Goal: Task Accomplishment & Management: Manage account settings

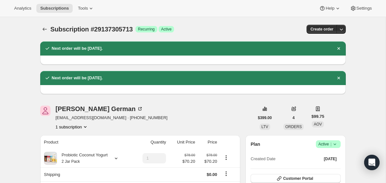
click at [42, 24] on div "Subscription #29137305713. This page is ready Subscription #29137305713 Success…" at bounding box center [193, 29] width 306 height 24
click at [42, 31] on icon "Subscriptions" at bounding box center [44, 29] width 6 height 6
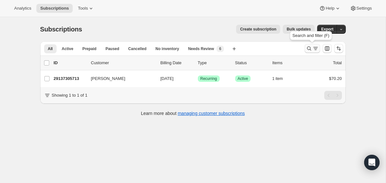
click at [309, 48] on icon "Search and filter results" at bounding box center [309, 48] width 6 height 6
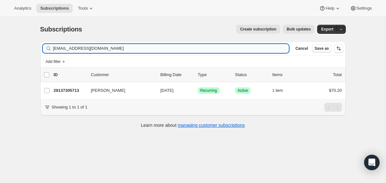
click at [264, 48] on input "[EMAIL_ADDRESS][DOMAIN_NAME]" at bounding box center [171, 48] width 236 height 9
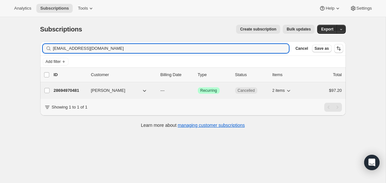
type input "[EMAIL_ADDRESS][DOMAIN_NAME]"
click at [155, 93] on div "[PERSON_NAME]" at bounding box center [123, 91] width 64 height 6
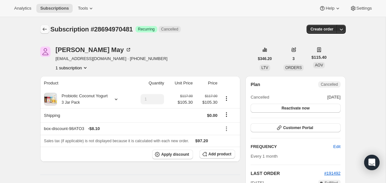
click at [45, 30] on icon "Subscriptions" at bounding box center [44, 29] width 6 height 6
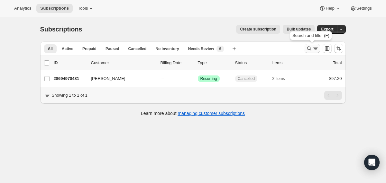
click at [306, 49] on icon "Search and filter results" at bounding box center [309, 48] width 6 height 6
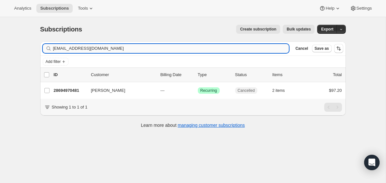
click at [254, 48] on input "[EMAIL_ADDRESS][DOMAIN_NAME]" at bounding box center [171, 48] width 236 height 9
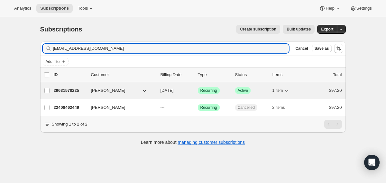
type input "[EMAIL_ADDRESS][DOMAIN_NAME]"
click at [155, 92] on div "29631578225 [PERSON_NAME] [DATE] Success Recurring Success Active 1 item $97.20" at bounding box center [198, 90] width 288 height 9
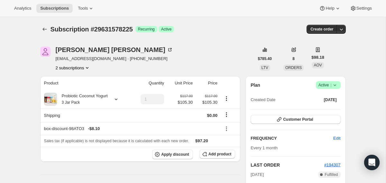
click at [333, 85] on icon at bounding box center [335, 85] width 6 height 6
click at [318, 110] on span "Cancel subscription" at bounding box center [326, 108] width 36 height 5
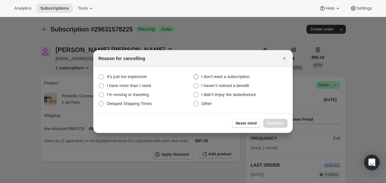
click at [234, 78] on span "I don't want a subscription" at bounding box center [225, 76] width 48 height 5
click at [194, 75] on subscription "I don't want a subscription" at bounding box center [193, 74] width 0 height 0
radio subscription "true"
click at [272, 126] on span "Continue" at bounding box center [275, 123] width 17 height 5
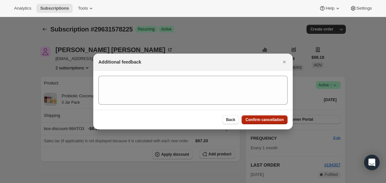
click at [268, 121] on span "Confirm cancellation" at bounding box center [264, 119] width 38 height 5
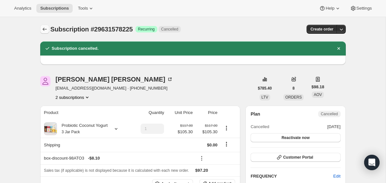
click at [47, 31] on icon "Subscriptions" at bounding box center [44, 29] width 6 height 6
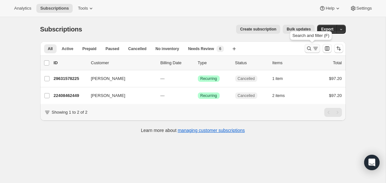
click at [308, 48] on icon "Search and filter results" at bounding box center [309, 48] width 6 height 6
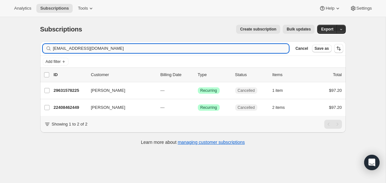
click at [262, 47] on input "[EMAIL_ADDRESS][DOMAIN_NAME]" at bounding box center [171, 48] width 236 height 9
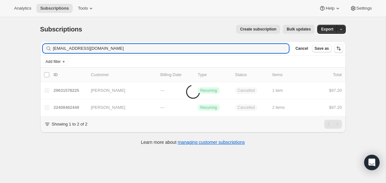
type input "[EMAIL_ADDRESS][DOMAIN_NAME]"
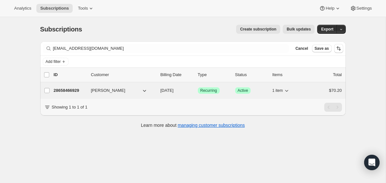
click at [160, 90] on div "28658466929 [PERSON_NAME] [DATE] Success Recurring Success Active 1 item $70.20" at bounding box center [198, 90] width 288 height 9
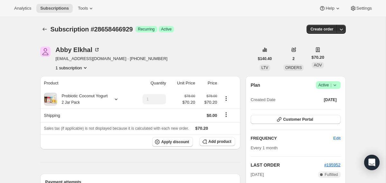
click at [336, 84] on icon at bounding box center [335, 85] width 6 height 6
click at [325, 110] on span "Cancel subscription" at bounding box center [326, 108] width 36 height 5
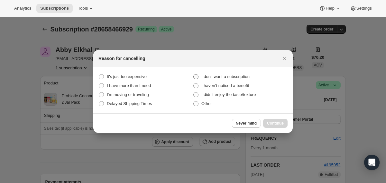
click at [246, 74] on span "I don't want a subscription" at bounding box center [225, 76] width 48 height 5
click at [194, 74] on subscription "I don't want a subscription" at bounding box center [193, 74] width 0 height 0
radio subscription "true"
click at [266, 121] on button "Continue" at bounding box center [275, 123] width 24 height 9
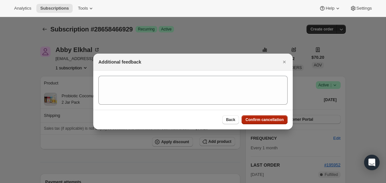
click at [266, 121] on span "Confirm cancellation" at bounding box center [264, 119] width 38 height 5
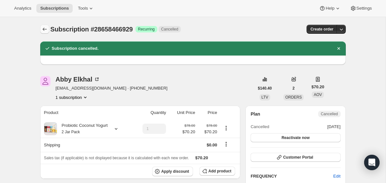
click at [42, 29] on icon "Subscriptions" at bounding box center [44, 29] width 6 height 6
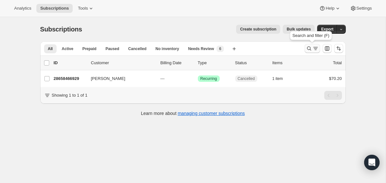
click at [307, 51] on icon "Search and filter results" at bounding box center [309, 48] width 6 height 6
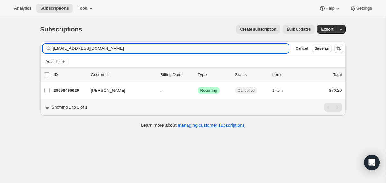
click at [232, 46] on input "[EMAIL_ADDRESS][DOMAIN_NAME]" at bounding box center [171, 48] width 236 height 9
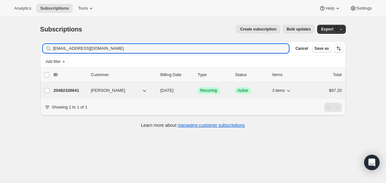
type input "[EMAIL_ADDRESS][DOMAIN_NAME]"
click at [157, 90] on div "20482326641 [PERSON_NAME] [DATE] Success Recurring Success Active 3 items $97.20" at bounding box center [198, 90] width 288 height 9
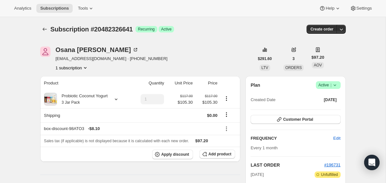
click at [336, 82] on icon at bounding box center [335, 85] width 6 height 6
click at [329, 112] on button "Cancel subscription" at bounding box center [326, 109] width 40 height 10
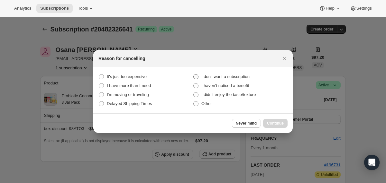
click at [204, 77] on span "I don't want a subscription" at bounding box center [225, 76] width 48 height 5
click at [194, 75] on subscription "I don't want a subscription" at bounding box center [193, 74] width 0 height 0
radio subscription "true"
click at [273, 120] on button "Continue" at bounding box center [275, 123] width 24 height 9
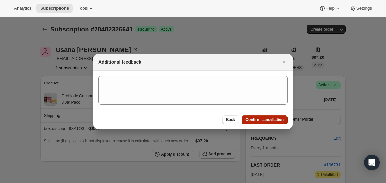
click at [248, 119] on span "Confirm cancellation" at bounding box center [264, 119] width 38 height 5
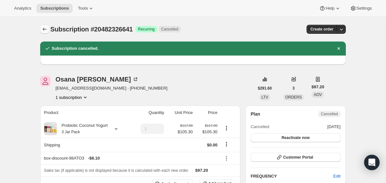
click at [40, 31] on button "Subscriptions" at bounding box center [44, 29] width 9 height 9
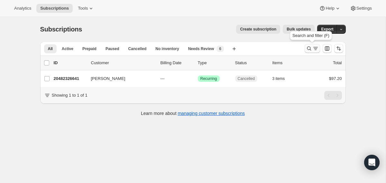
click at [309, 49] on icon "Search and filter results" at bounding box center [309, 48] width 6 height 6
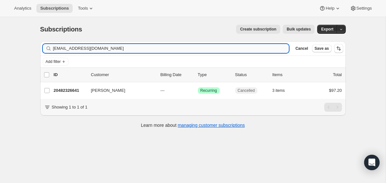
click at [255, 51] on input "[EMAIL_ADDRESS][DOMAIN_NAME]" at bounding box center [171, 48] width 236 height 9
type input "[PERSON_NAME][EMAIL_ADDRESS][PERSON_NAME][DOMAIN_NAME]"
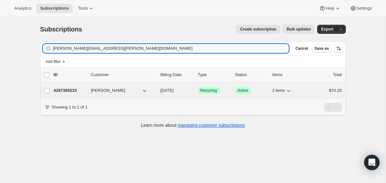
click at [159, 87] on div "4287365233 [PERSON_NAME] [DATE] Success Recurring Success Active 2 items $70.20" at bounding box center [198, 90] width 288 height 9
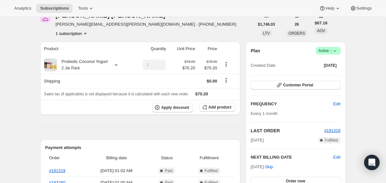
scroll to position [32, 0]
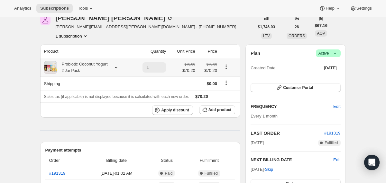
click at [104, 67] on div "Probiotic Coconut Yogurt 2 Jar Pack" at bounding box center [82, 67] width 51 height 13
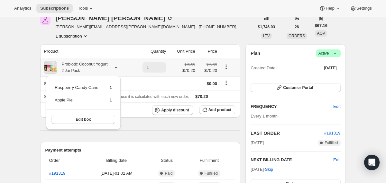
click at [104, 67] on div "Probiotic Coconut Yogurt 2 Jar Pack" at bounding box center [82, 67] width 51 height 13
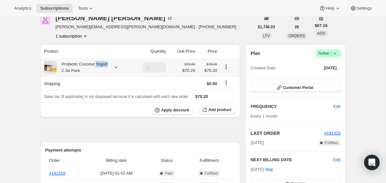
click at [104, 67] on div "Probiotic Coconut Yogurt 2 Jar Pack" at bounding box center [82, 67] width 51 height 13
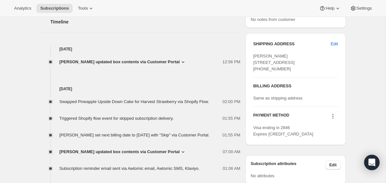
scroll to position [254, 0]
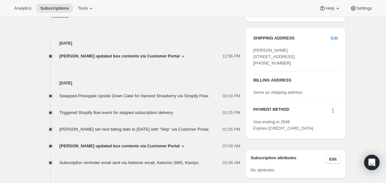
click at [156, 58] on span "[PERSON_NAME] updated box contents via Customer Portal" at bounding box center [120, 56] width 120 height 6
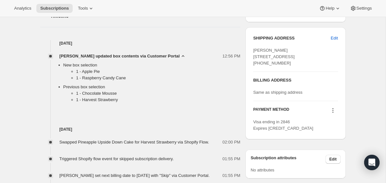
click at [156, 58] on span "[PERSON_NAME] updated box contents via Customer Portal" at bounding box center [120, 56] width 120 height 6
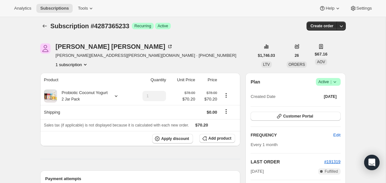
scroll to position [0, 0]
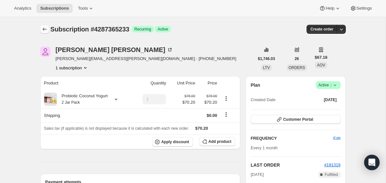
click at [44, 30] on icon "Subscriptions" at bounding box center [44, 29] width 6 height 6
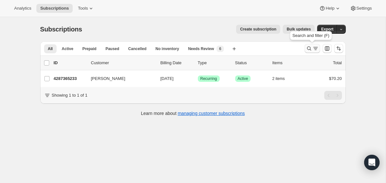
click at [307, 48] on icon "Search and filter results" at bounding box center [309, 49] width 4 height 4
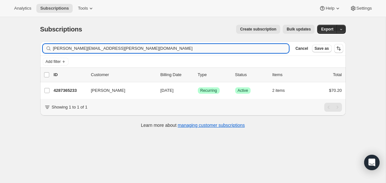
click at [250, 49] on input "[PERSON_NAME][EMAIL_ADDRESS][PERSON_NAME][DOMAIN_NAME]" at bounding box center [171, 48] width 236 height 9
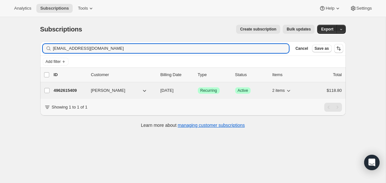
type input "[EMAIL_ADDRESS][DOMAIN_NAME]"
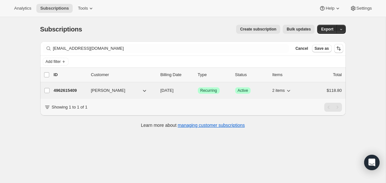
click at [161, 88] on p "[DATE]" at bounding box center [177, 91] width 32 height 6
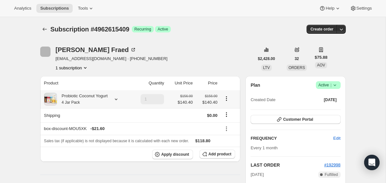
click at [102, 97] on div "Probiotic Coconut Yogurt 4 Jar Pack" at bounding box center [82, 99] width 51 height 13
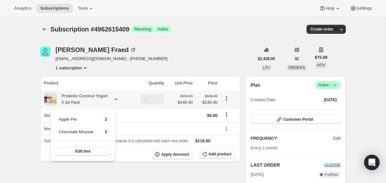
drag, startPoint x: 112, startPoint y: 132, endPoint x: 55, endPoint y: 122, distance: 57.8
click at [55, 122] on div "Apple Pie 2 Chocolate Mousse 2 Edit box" at bounding box center [83, 135] width 66 height 54
click at [41, 31] on icon "Subscriptions" at bounding box center [44, 29] width 6 height 6
